Goal: Check status: Check status

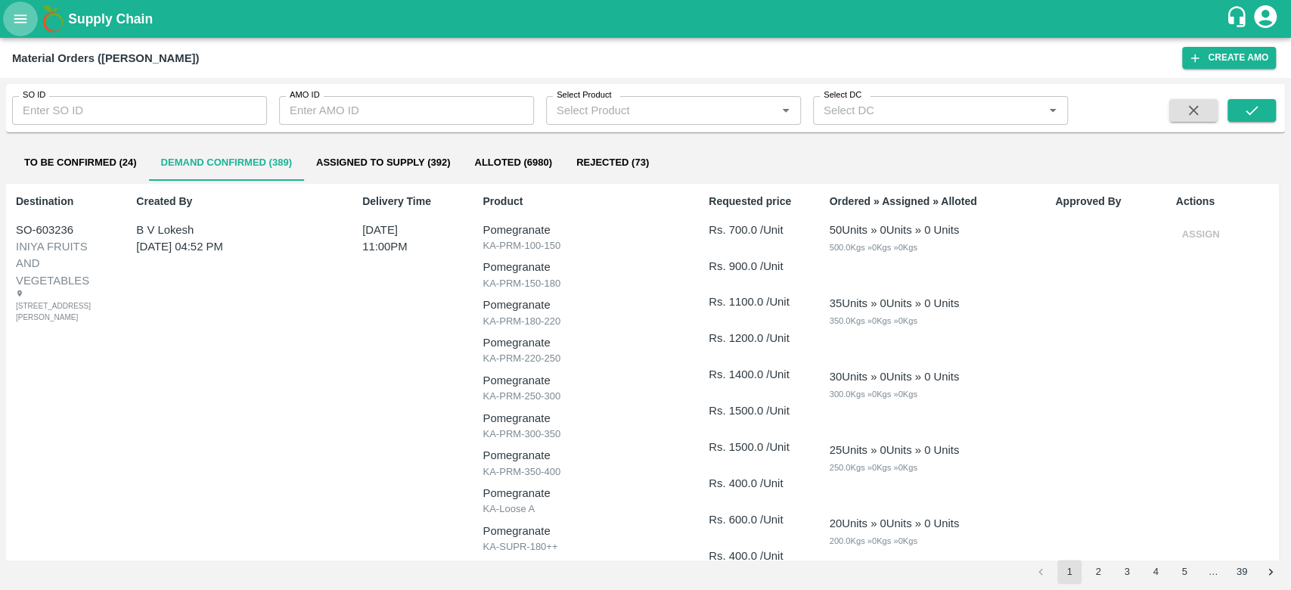
click at [13, 23] on icon "open drawer" at bounding box center [20, 19] width 17 height 17
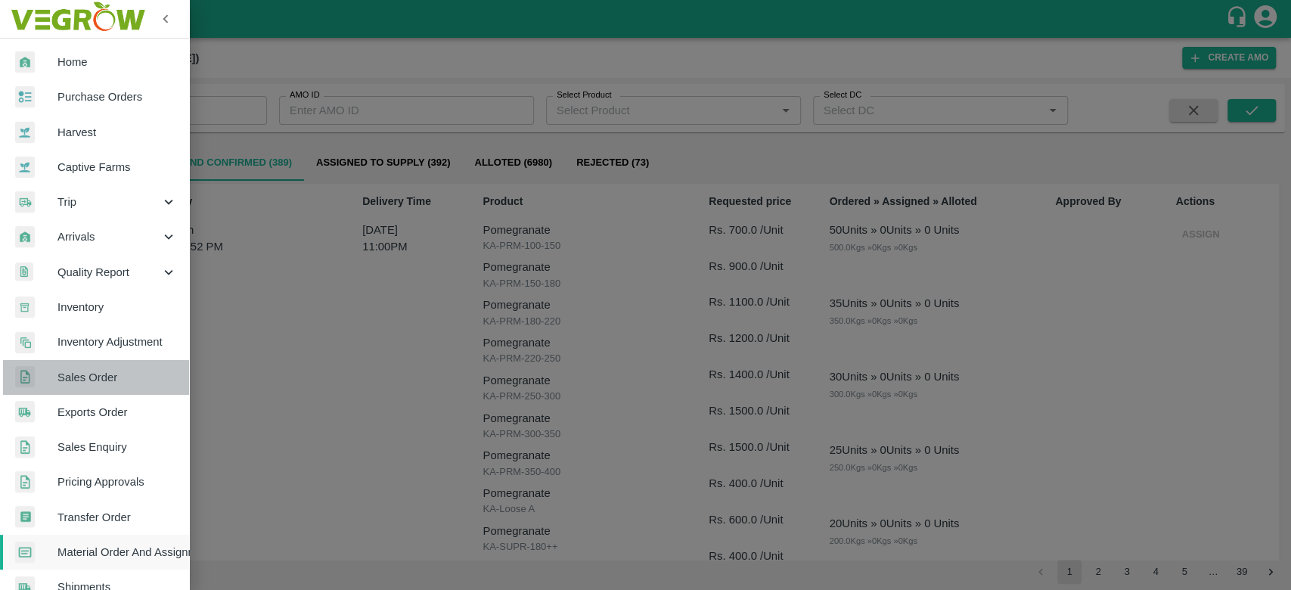
click at [110, 390] on link "Sales Order" at bounding box center [94, 377] width 189 height 35
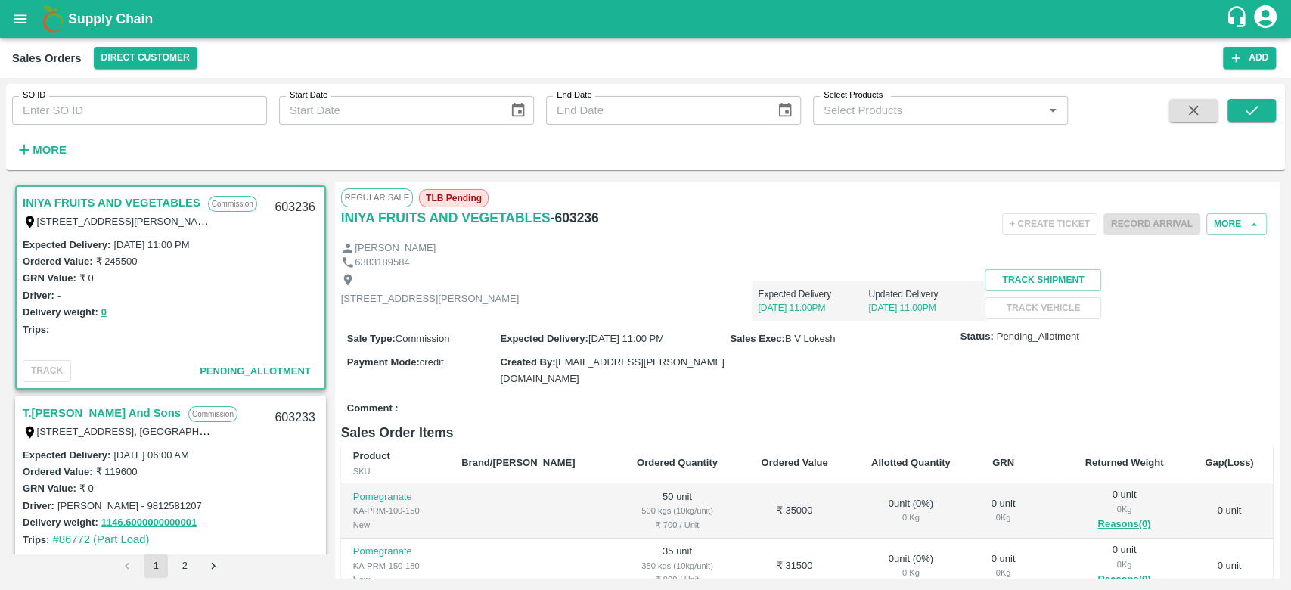
click at [790, 243] on div "[PERSON_NAME]" at bounding box center [807, 248] width 932 height 14
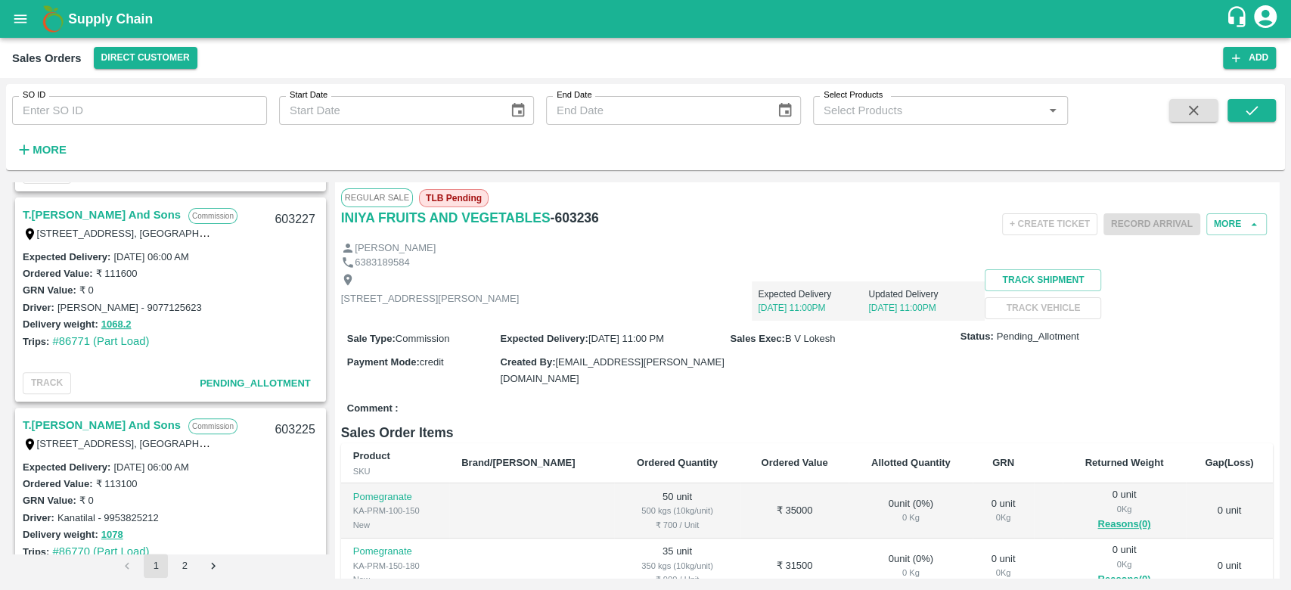
scroll to position [409, 0]
click at [121, 107] on input "SO ID" at bounding box center [139, 110] width 255 height 29
type input "600169"
click at [1249, 109] on icon "submit" at bounding box center [1251, 110] width 17 height 17
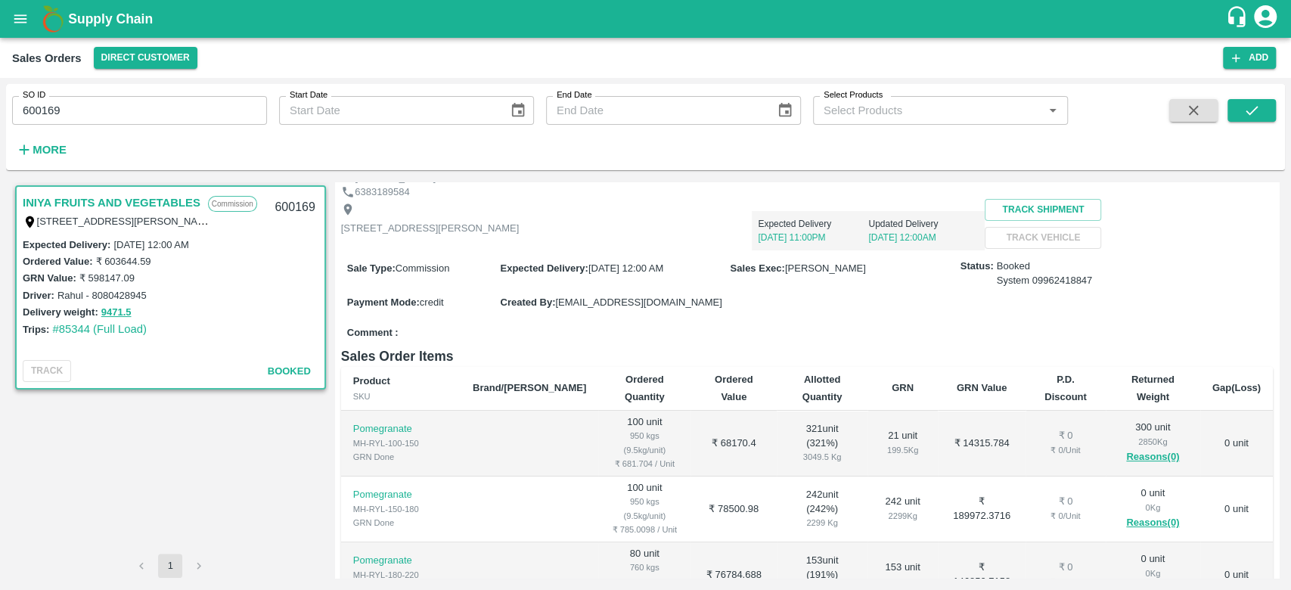
scroll to position [52, 0]
